Goal: Task Accomplishment & Management: Manage account settings

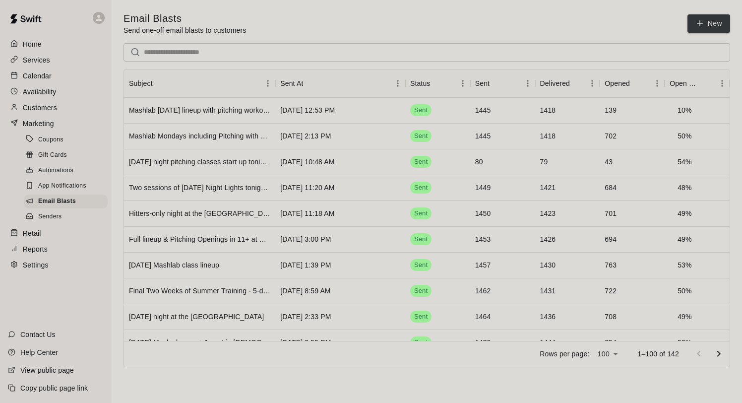
click at [33, 78] on p "Calendar" at bounding box center [37, 76] width 29 height 10
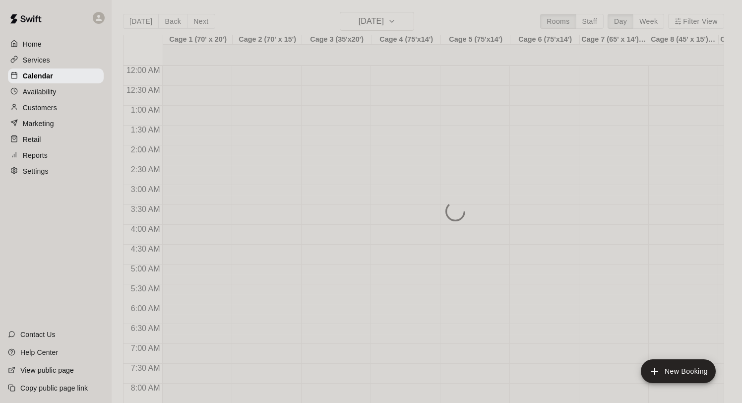
scroll to position [537, 0]
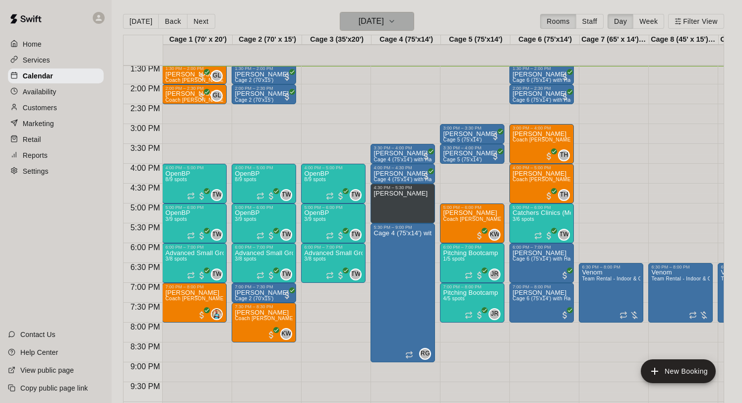
click at [362, 26] on h6 "[DATE]" at bounding box center [371, 21] width 25 height 14
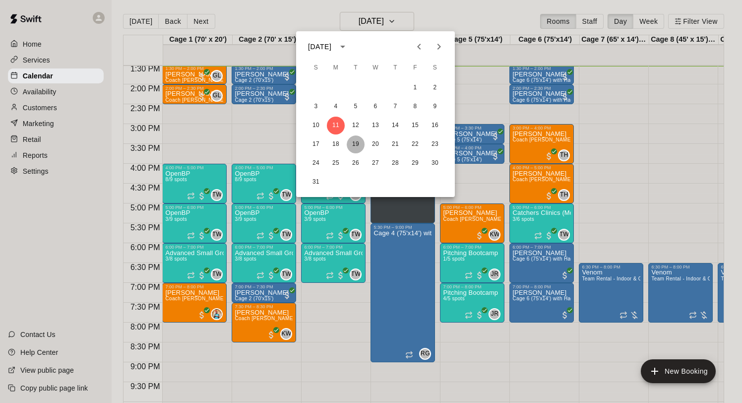
click at [357, 142] on button "19" at bounding box center [356, 144] width 18 height 18
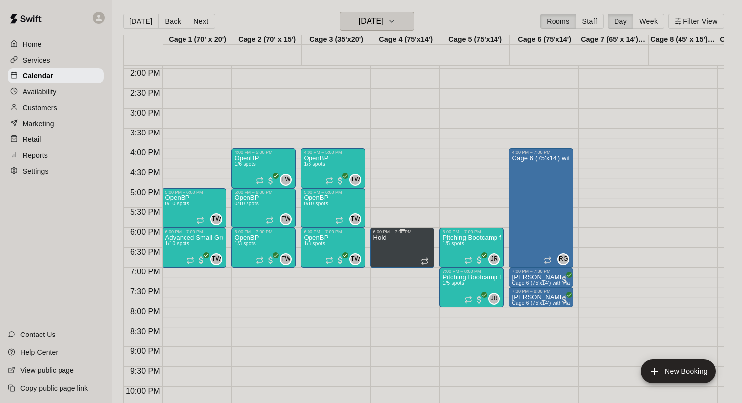
scroll to position [0, 1]
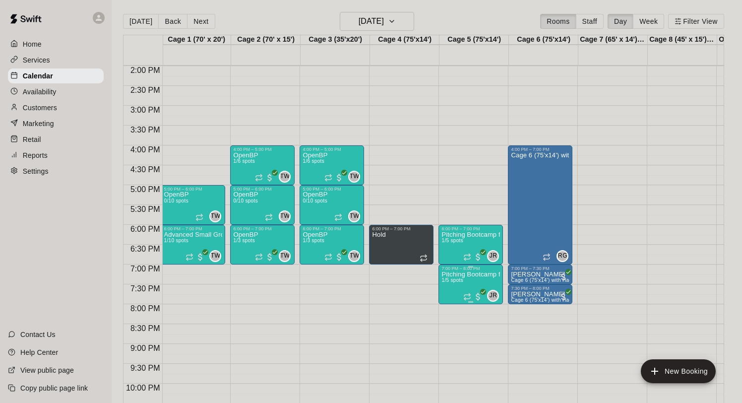
click at [454, 302] on img "edit" at bounding box center [451, 305] width 11 height 11
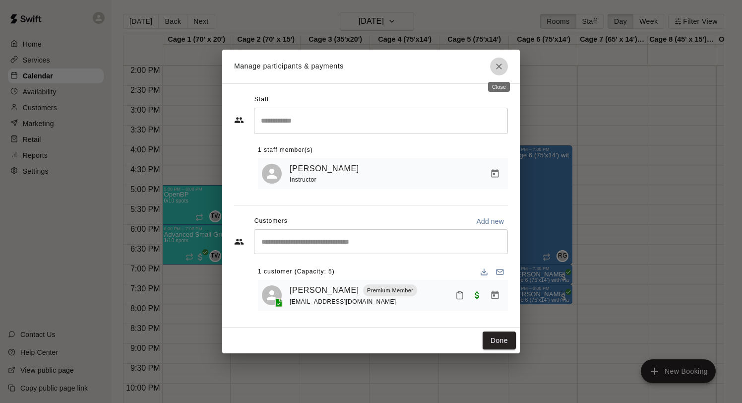
click at [497, 64] on icon "Close" at bounding box center [499, 66] width 10 height 10
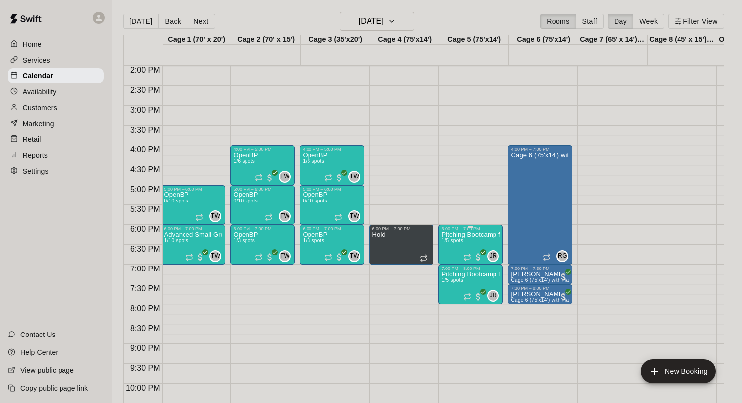
click at [451, 268] on img "edit" at bounding box center [451, 265] width 11 height 11
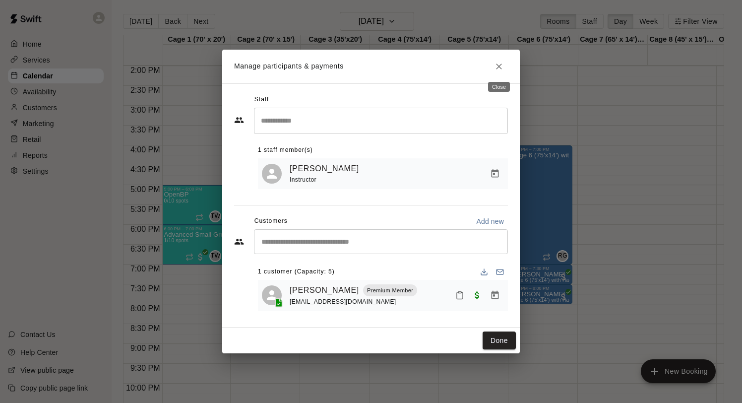
click at [496, 62] on icon "Close" at bounding box center [499, 66] width 10 height 10
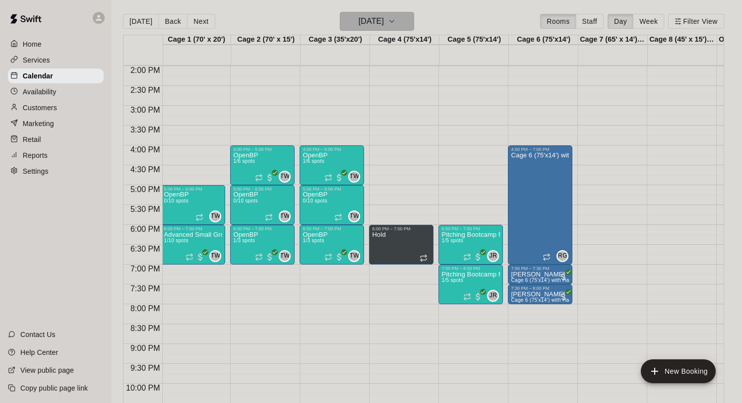
click at [378, 17] on h6 "[DATE]" at bounding box center [371, 21] width 25 height 14
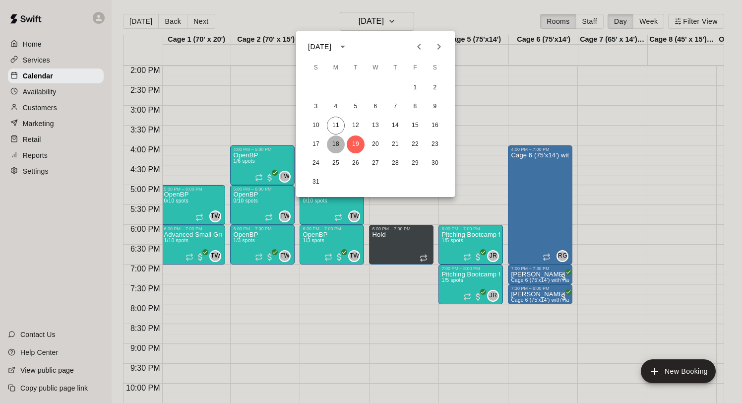
click at [337, 145] on button "18" at bounding box center [336, 144] width 18 height 18
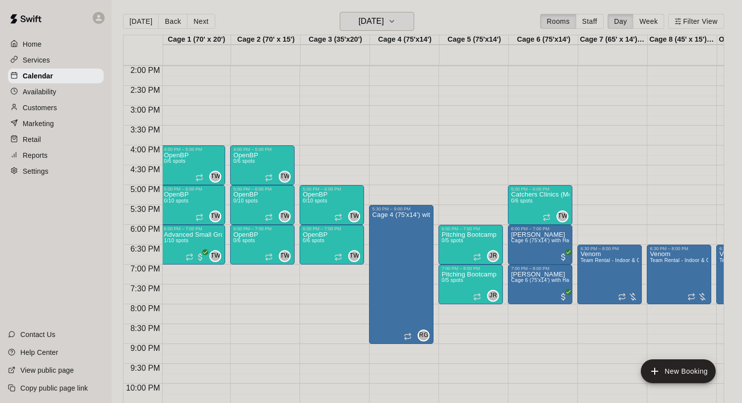
click at [396, 18] on icon "button" at bounding box center [392, 21] width 8 height 12
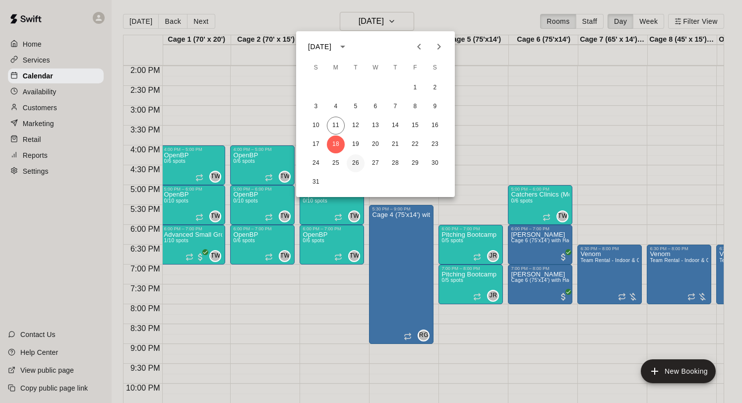
click at [352, 155] on button "26" at bounding box center [356, 163] width 18 height 18
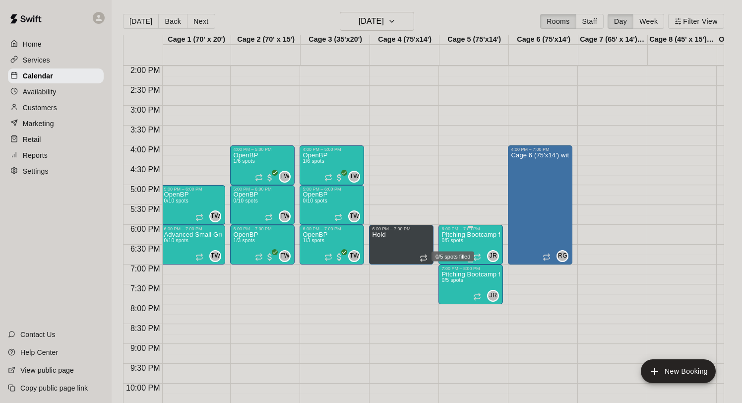
click at [458, 242] on span "0/5 spots" at bounding box center [452, 240] width 22 height 5
click at [450, 301] on button "delete" at bounding box center [452, 296] width 20 height 20
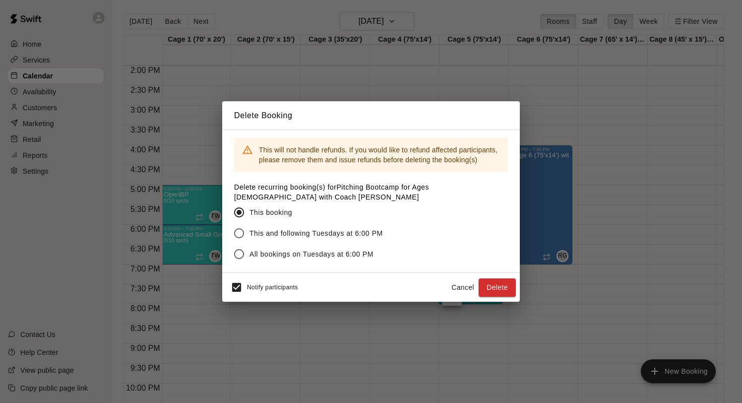
click at [360, 230] on span "This and following Tuesdays at 6:00 PM" at bounding box center [315, 233] width 133 height 10
click at [488, 289] on button "Delete" at bounding box center [497, 287] width 37 height 18
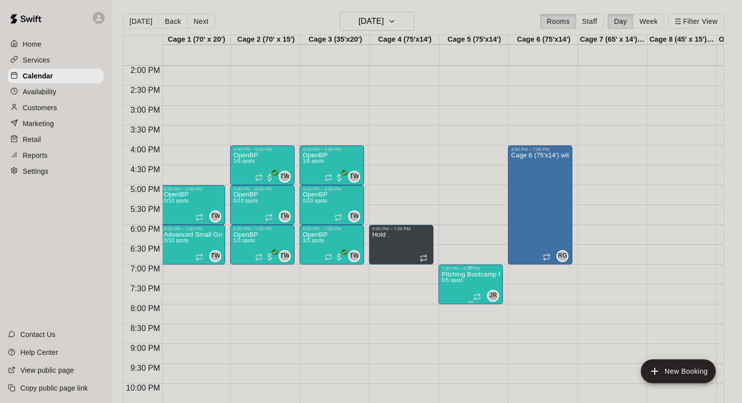
click at [454, 323] on icon "delete" at bounding box center [452, 329] width 12 height 12
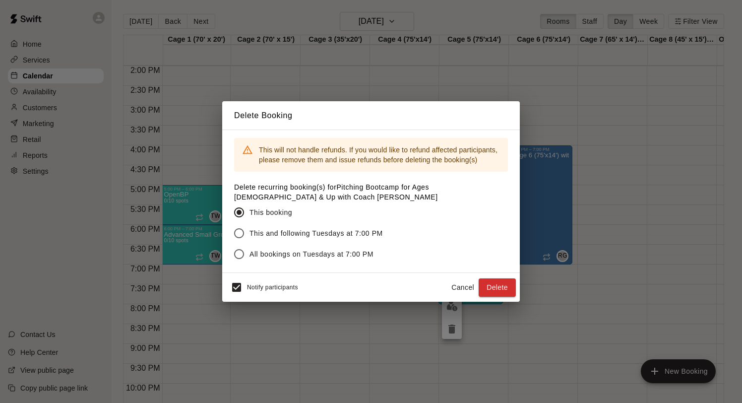
click at [346, 235] on span "This and following Tuesdays at 7:00 PM" at bounding box center [315, 233] width 133 height 10
click at [485, 287] on button "Delete" at bounding box center [497, 287] width 37 height 18
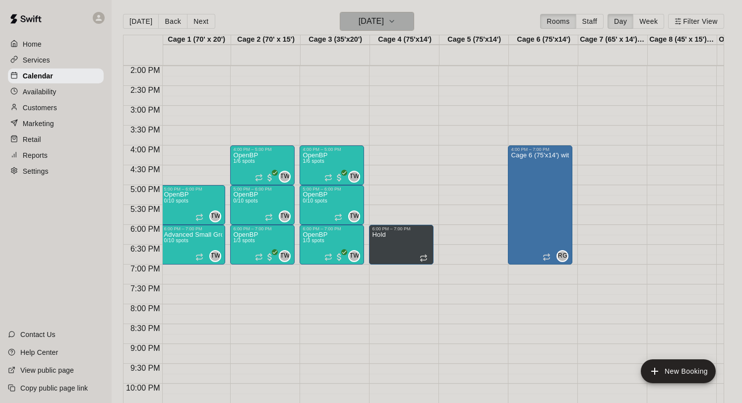
click at [376, 22] on h6 "[DATE]" at bounding box center [371, 21] width 25 height 14
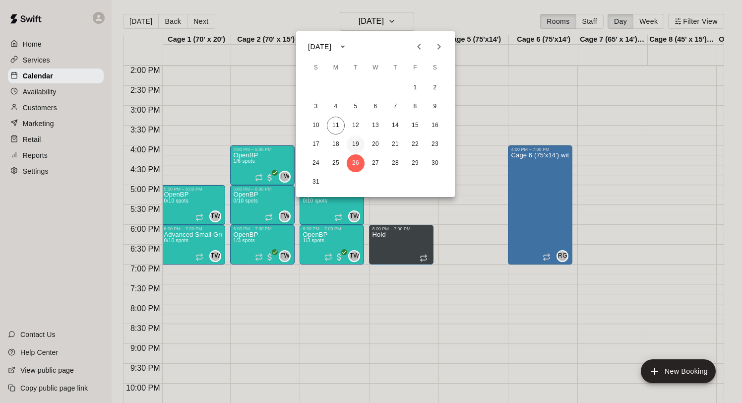
click at [354, 147] on button "19" at bounding box center [356, 144] width 18 height 18
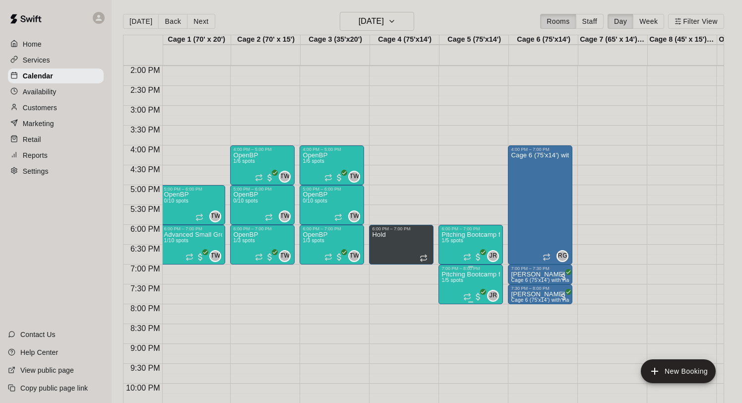
click at [463, 274] on p "Pitching Bootcamp for Ages [DEMOGRAPHIC_DATA] & Up with Coach [PERSON_NAME]" at bounding box center [470, 274] width 59 height 0
click at [453, 302] on img "edit" at bounding box center [451, 307] width 11 height 11
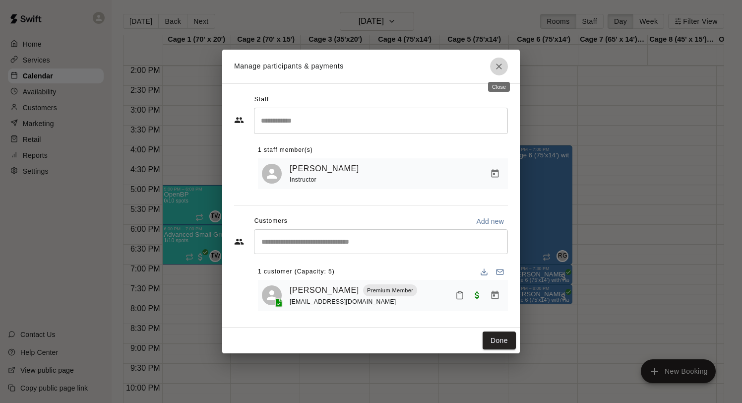
click at [501, 60] on button "Close" at bounding box center [499, 67] width 18 height 18
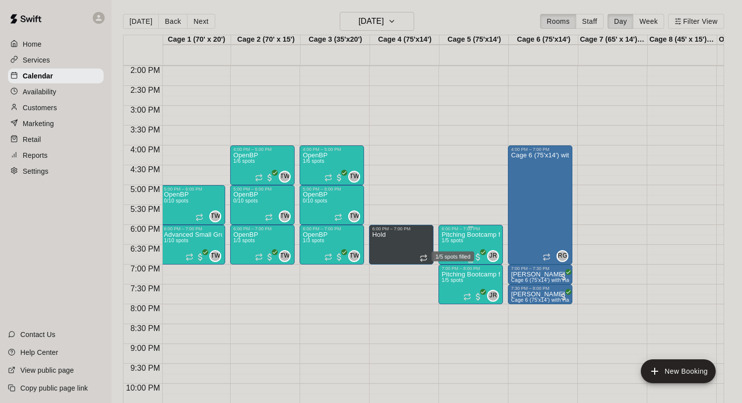
click at [451, 242] on span "1/5 spots" at bounding box center [452, 240] width 22 height 5
click at [459, 139] on div at bounding box center [371, 201] width 742 height 403
click at [451, 263] on img "edit" at bounding box center [451, 265] width 11 height 11
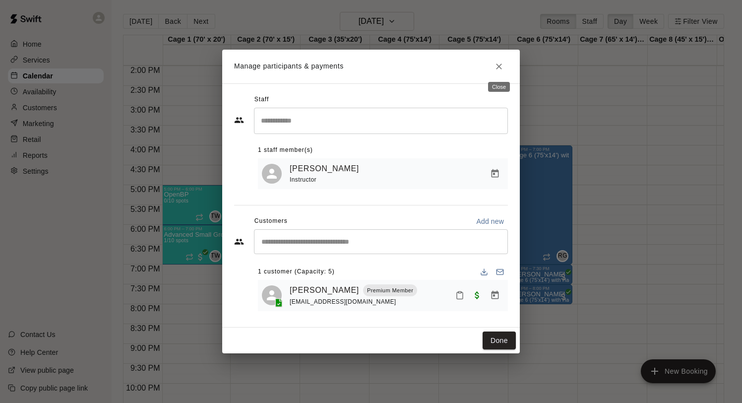
click at [500, 63] on icon "Close" at bounding box center [499, 66] width 6 height 6
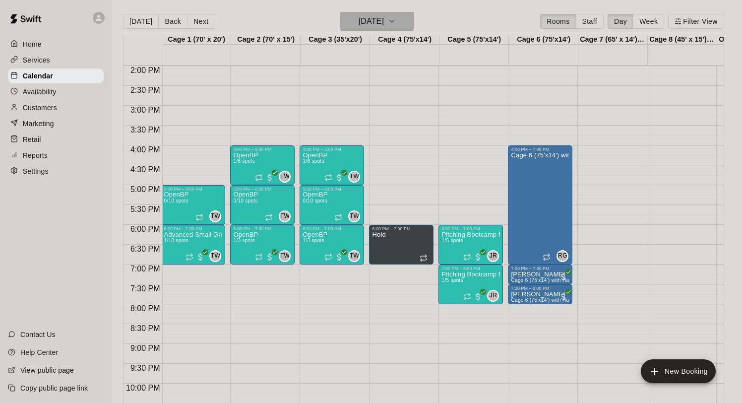
click at [374, 19] on h6 "[DATE]" at bounding box center [371, 21] width 25 height 14
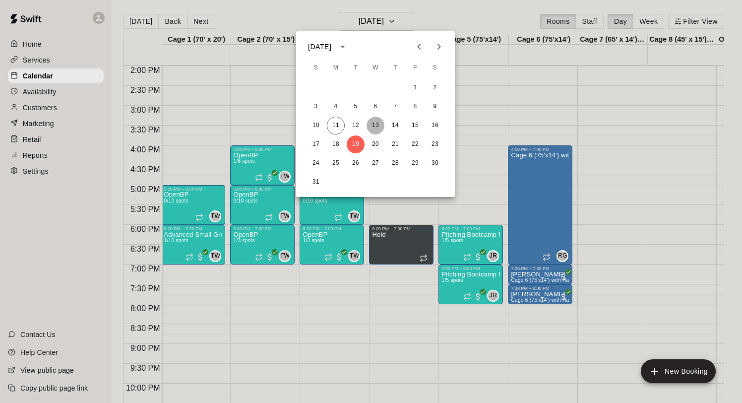
click at [377, 127] on button "13" at bounding box center [375, 126] width 18 height 18
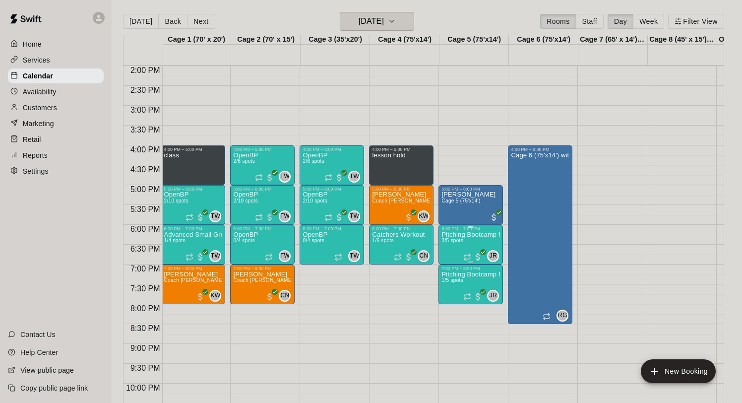
scroll to position [0, 0]
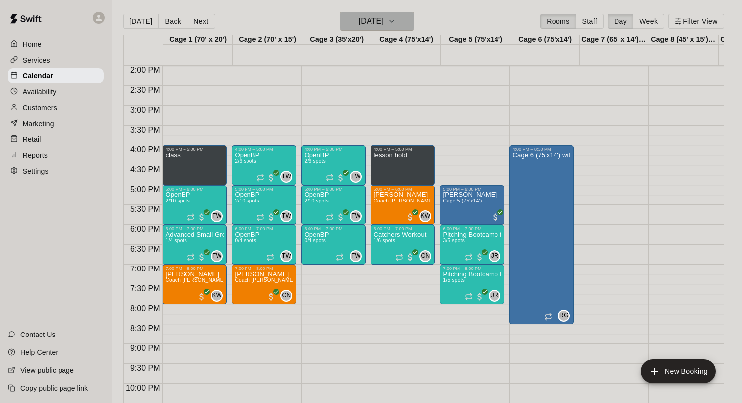
click at [374, 27] on h6 "[DATE]" at bounding box center [371, 21] width 25 height 14
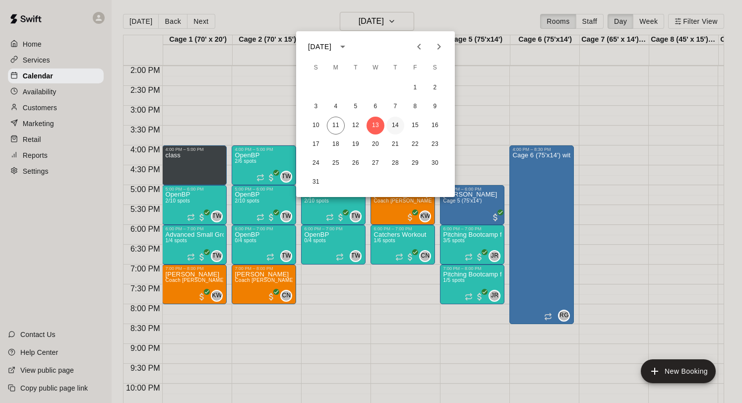
click at [396, 120] on button "14" at bounding box center [395, 126] width 18 height 18
